Goal: Entertainment & Leisure: Consume media (video, audio)

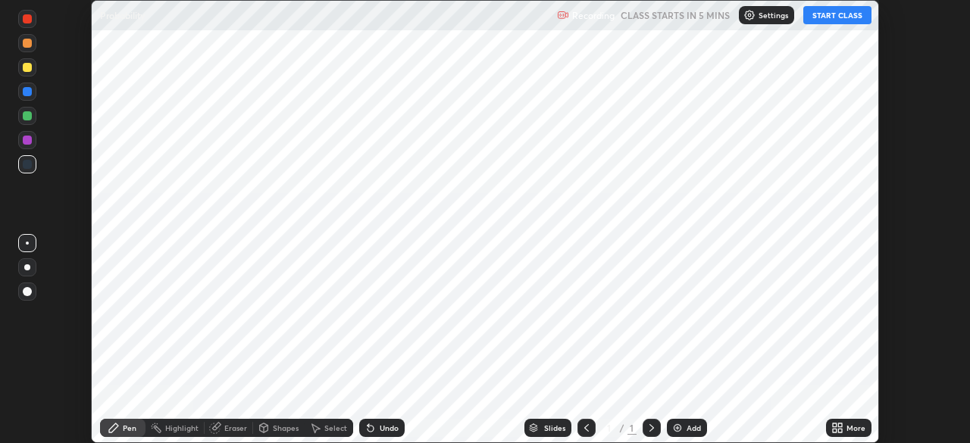
scroll to position [443, 969]
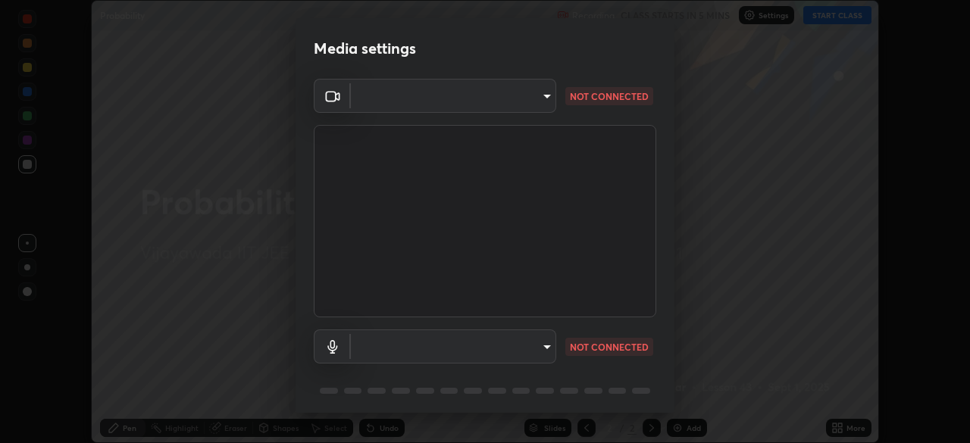
type input "95b0dbfd724da57dcd49a00bd4445ce317b6254999b582a4fc0dd394a30eb51d"
type input "default"
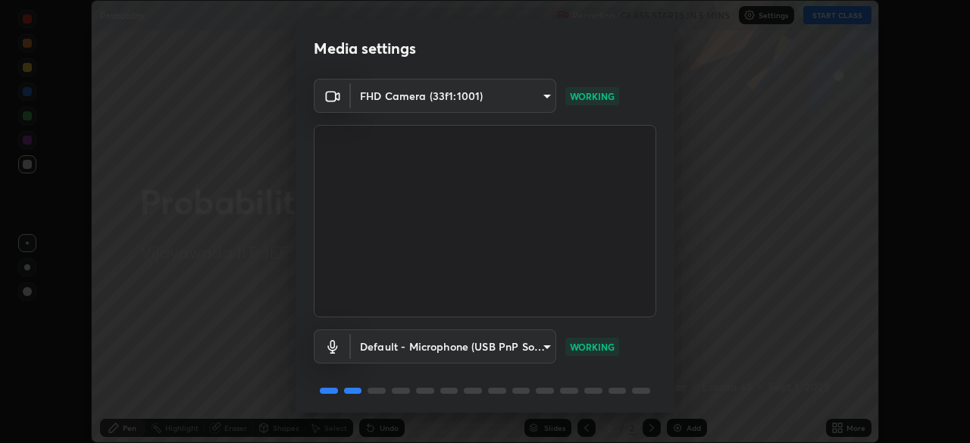
scroll to position [54, 0]
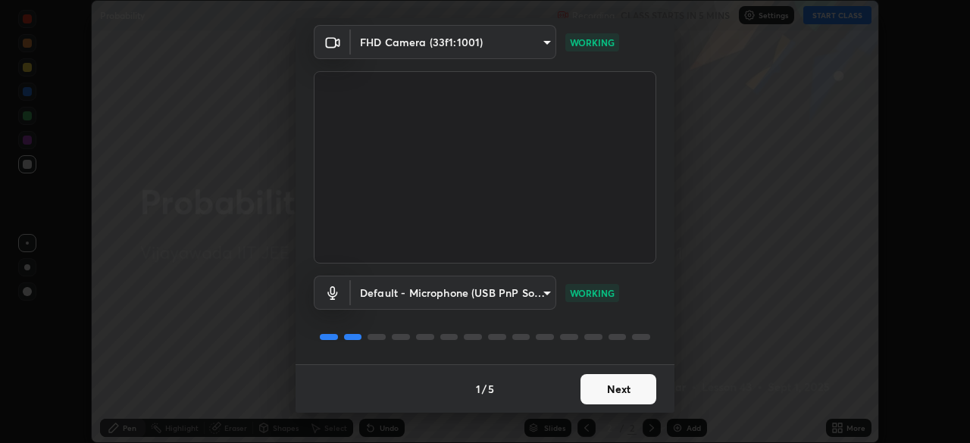
click at [617, 390] on button "Next" at bounding box center [618, 389] width 76 height 30
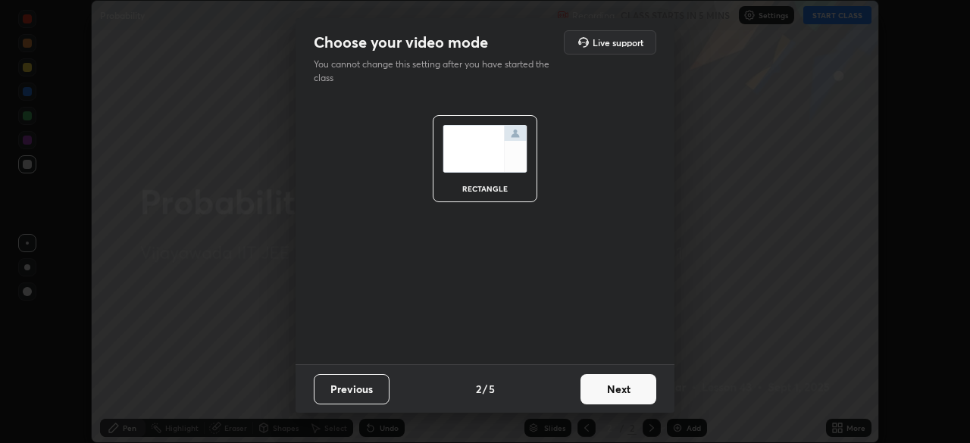
scroll to position [0, 0]
click at [643, 392] on button "Next" at bounding box center [618, 389] width 76 height 30
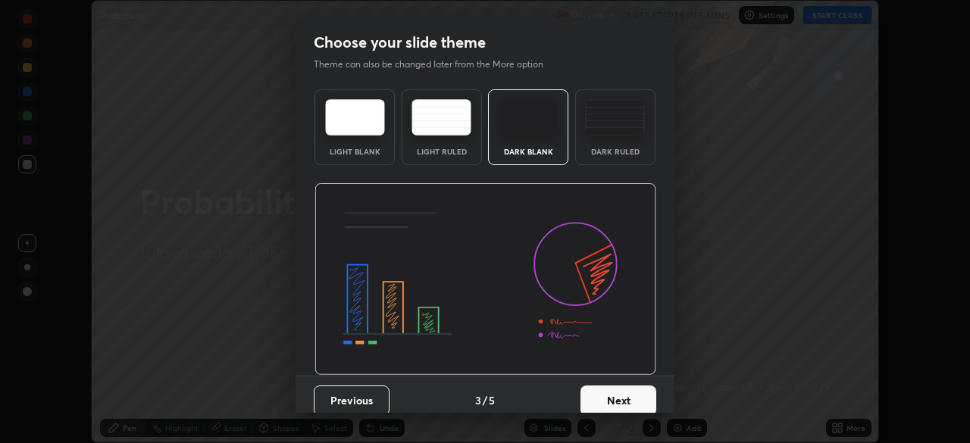
click at [649, 402] on button "Next" at bounding box center [618, 401] width 76 height 30
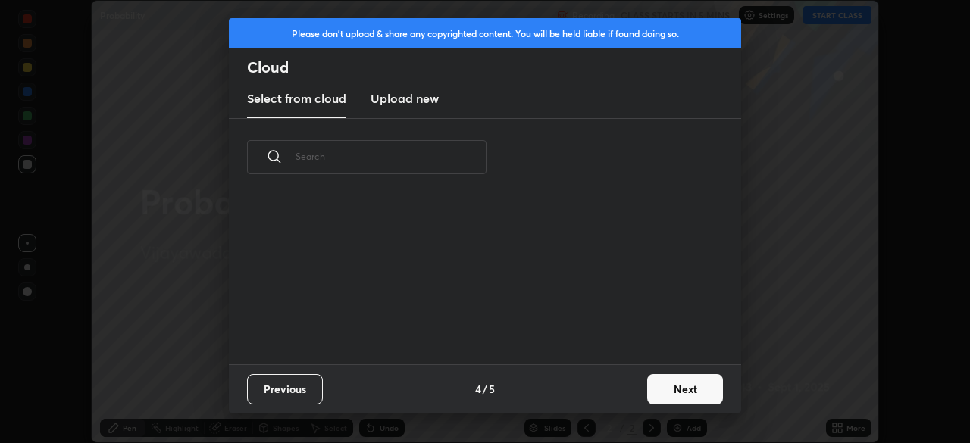
click at [679, 398] on button "Next" at bounding box center [685, 389] width 76 height 30
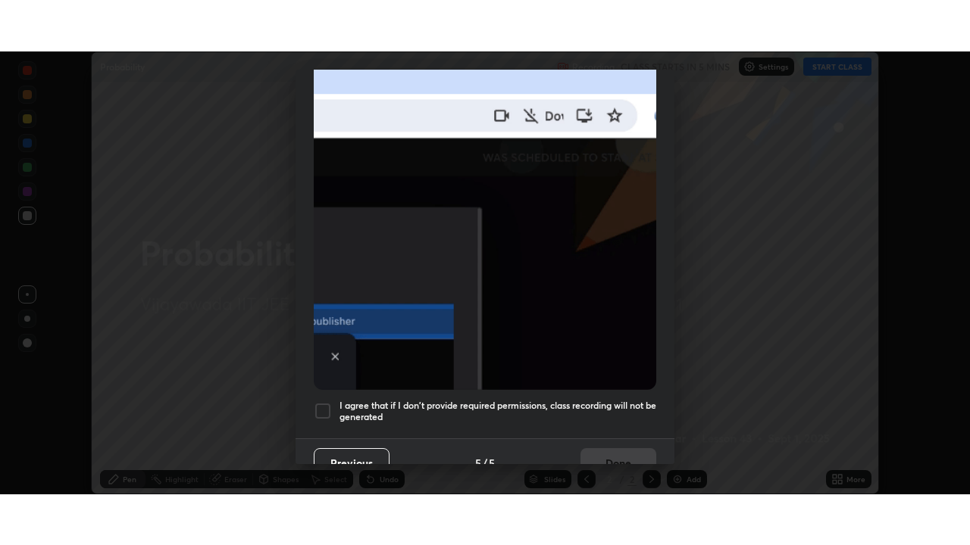
scroll to position [363, 0]
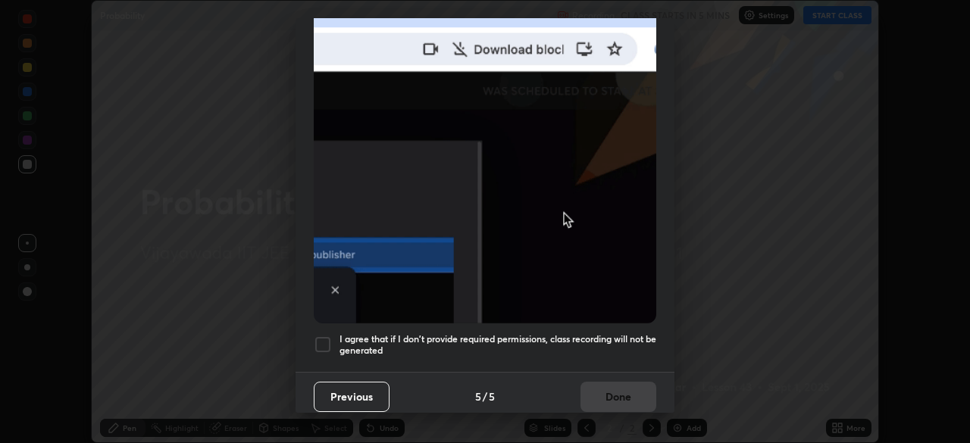
click at [322, 341] on div at bounding box center [323, 345] width 18 height 18
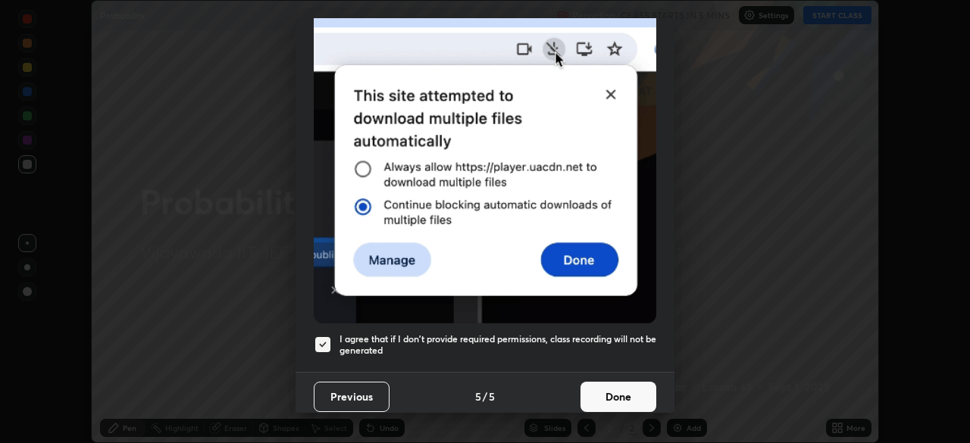
click at [615, 392] on button "Done" at bounding box center [618, 397] width 76 height 30
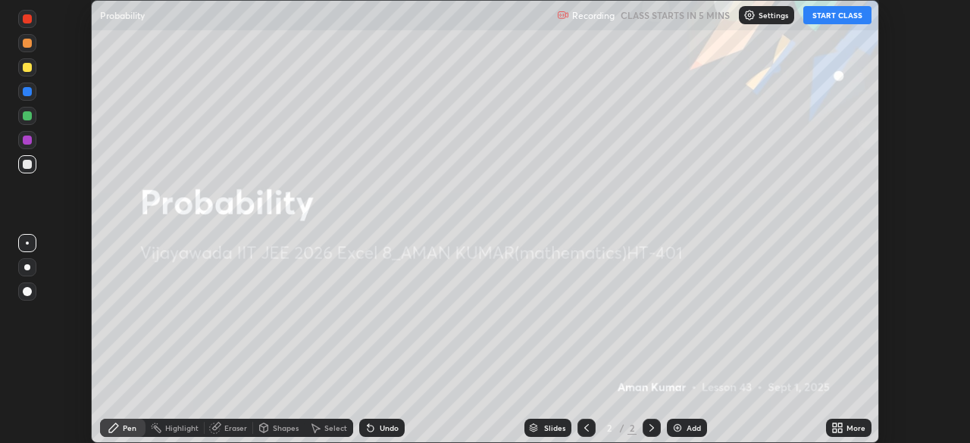
click at [822, 15] on button "START CLASS" at bounding box center [837, 15] width 68 height 18
click at [842, 427] on icon at bounding box center [837, 428] width 12 height 12
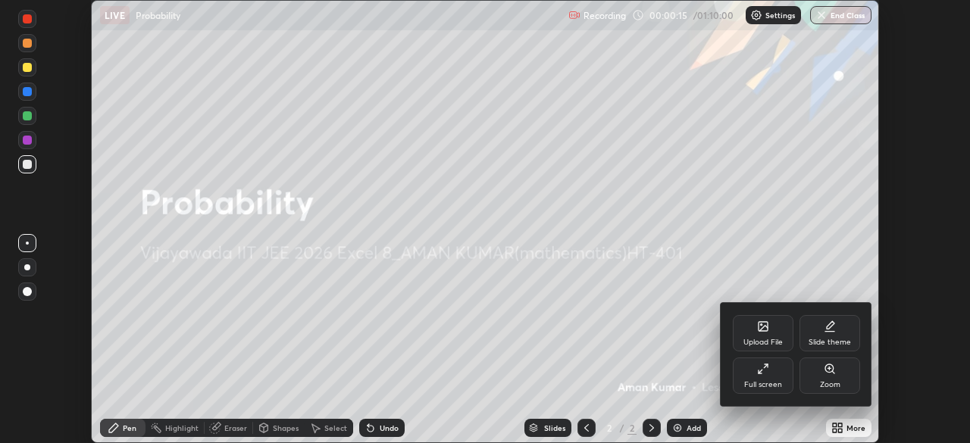
click at [786, 383] on div "Full screen" at bounding box center [763, 376] width 61 height 36
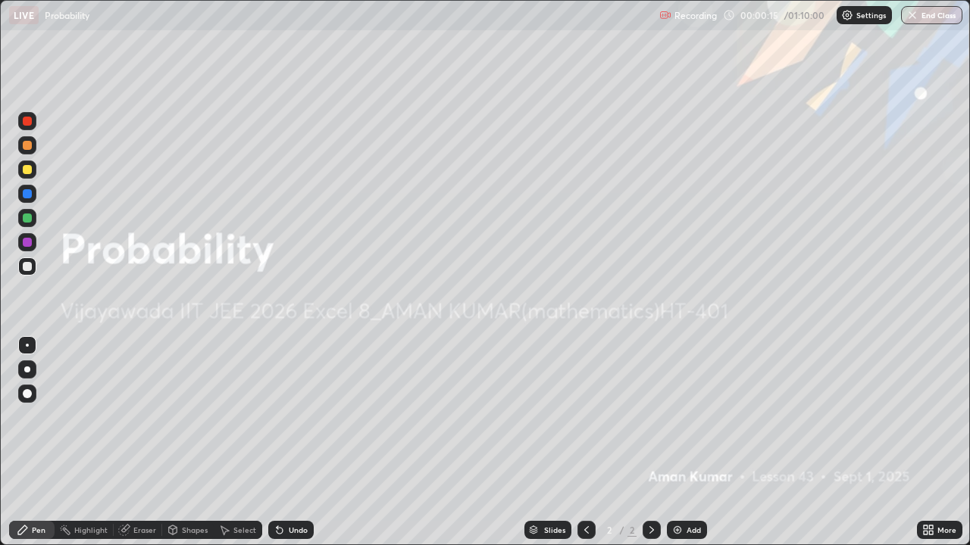
scroll to position [545, 970]
click at [683, 442] on div "Add" at bounding box center [687, 530] width 40 height 18
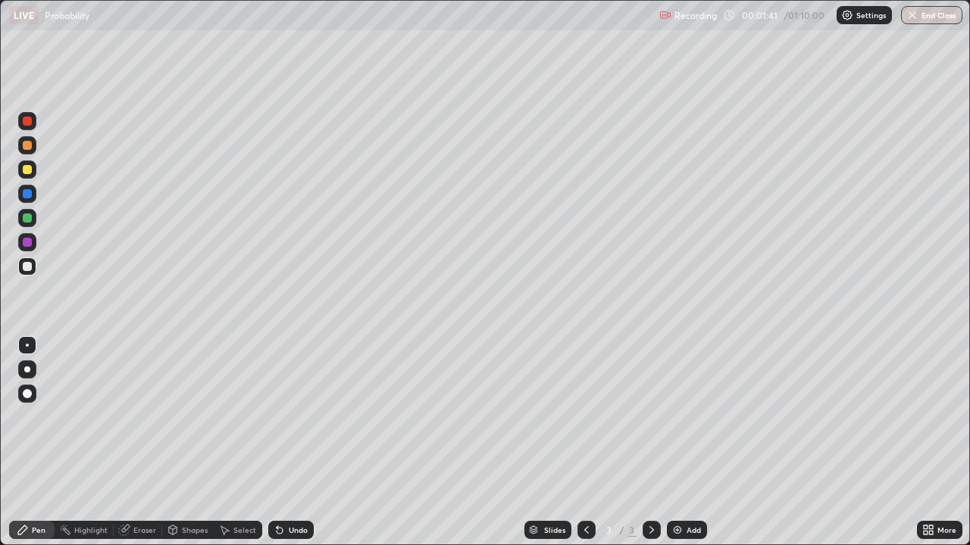
click at [28, 267] on div at bounding box center [27, 266] width 9 height 9
click at [28, 242] on div at bounding box center [27, 242] width 9 height 9
click at [30, 266] on div at bounding box center [27, 266] width 9 height 9
click at [233, 442] on div "Select" at bounding box center [244, 531] width 23 height 8
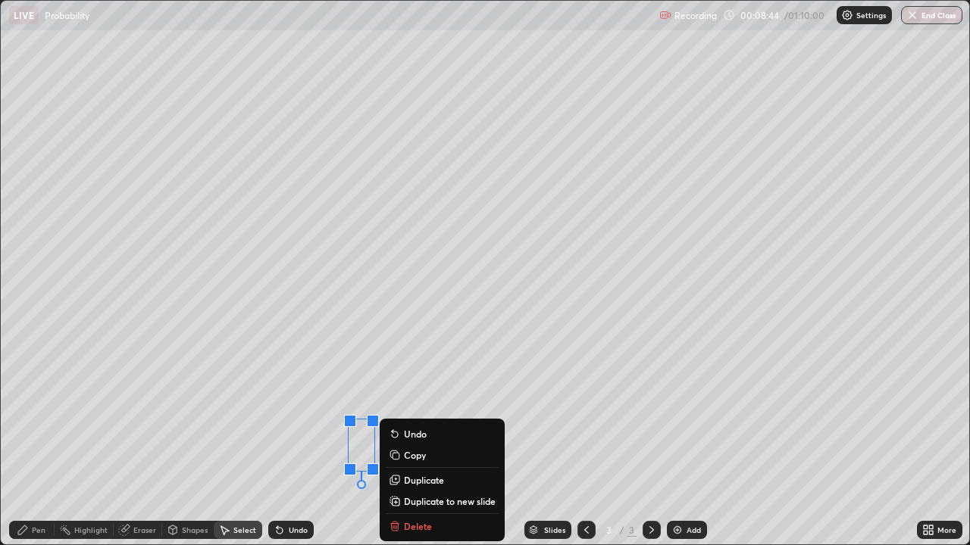
click at [240, 442] on div "0 ° Undo Copy Duplicate Duplicate to new slide Delete" at bounding box center [485, 273] width 968 height 544
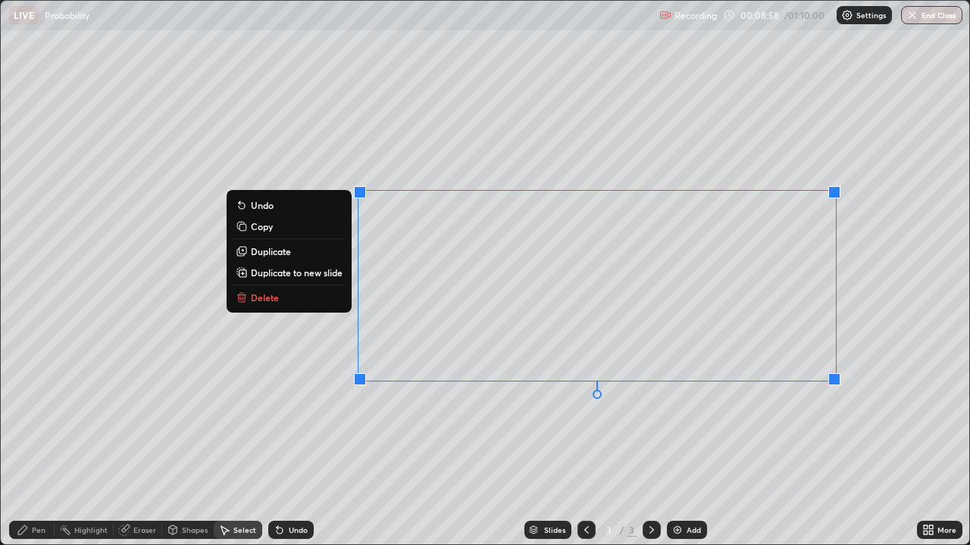
click at [25, 442] on icon at bounding box center [22, 530] width 9 height 9
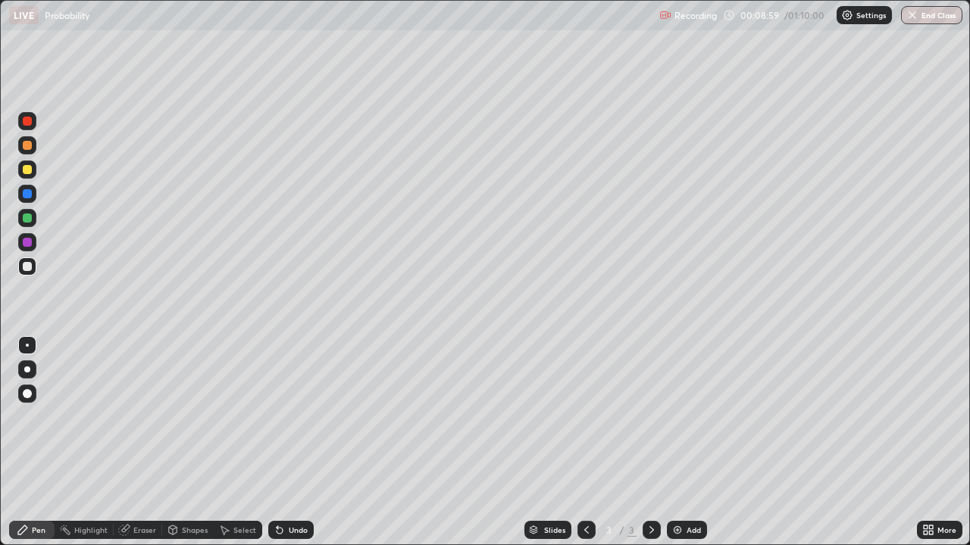
click at [29, 221] on div at bounding box center [27, 218] width 9 height 9
click at [291, 442] on div "Undo" at bounding box center [290, 530] width 45 height 18
click at [286, 442] on div "Undo" at bounding box center [290, 530] width 45 height 18
click at [231, 442] on div "Select" at bounding box center [238, 530] width 48 height 18
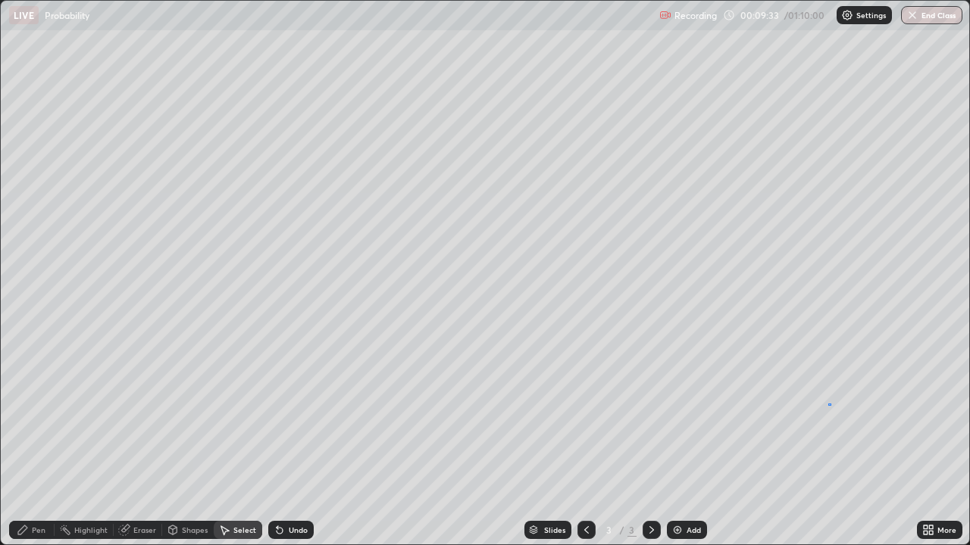
click at [830, 404] on div "0 ° Undo Copy Duplicate Duplicate to new slide Delete" at bounding box center [485, 273] width 968 height 544
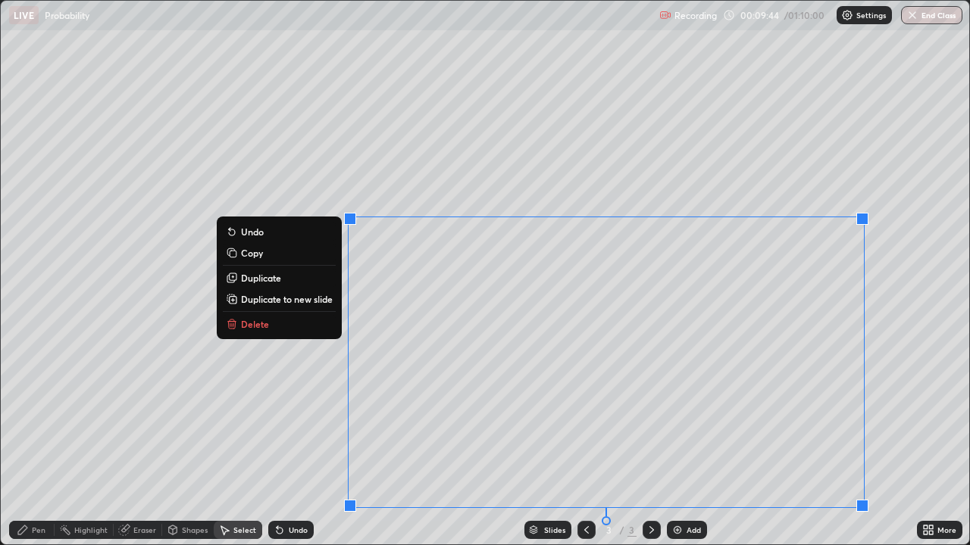
click at [39, 442] on div "Pen" at bounding box center [39, 531] width 14 height 8
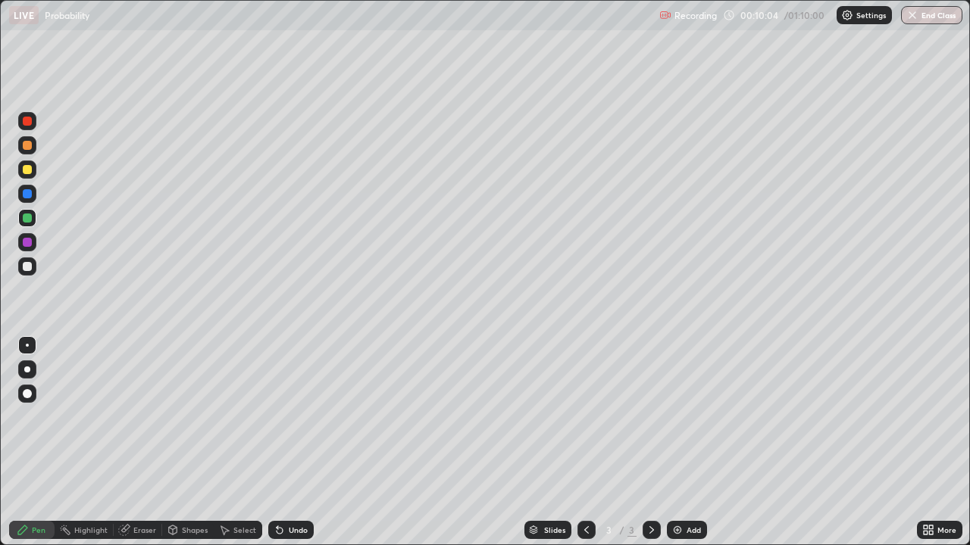
click at [683, 442] on div "Add" at bounding box center [687, 530] width 40 height 18
